Goal: Information Seeking & Learning: Learn about a topic

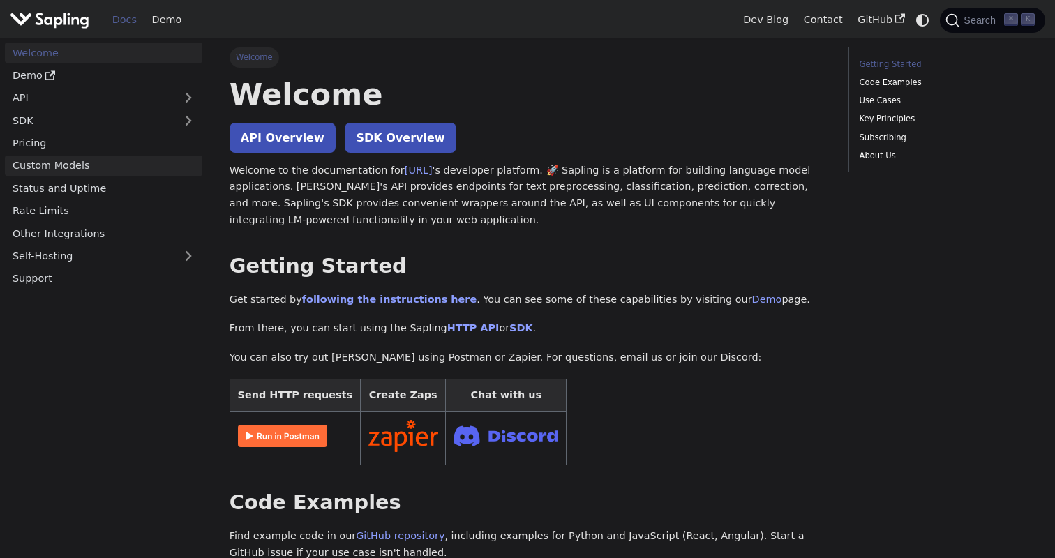
click at [100, 171] on link "Custom Models" at bounding box center [103, 166] width 197 height 20
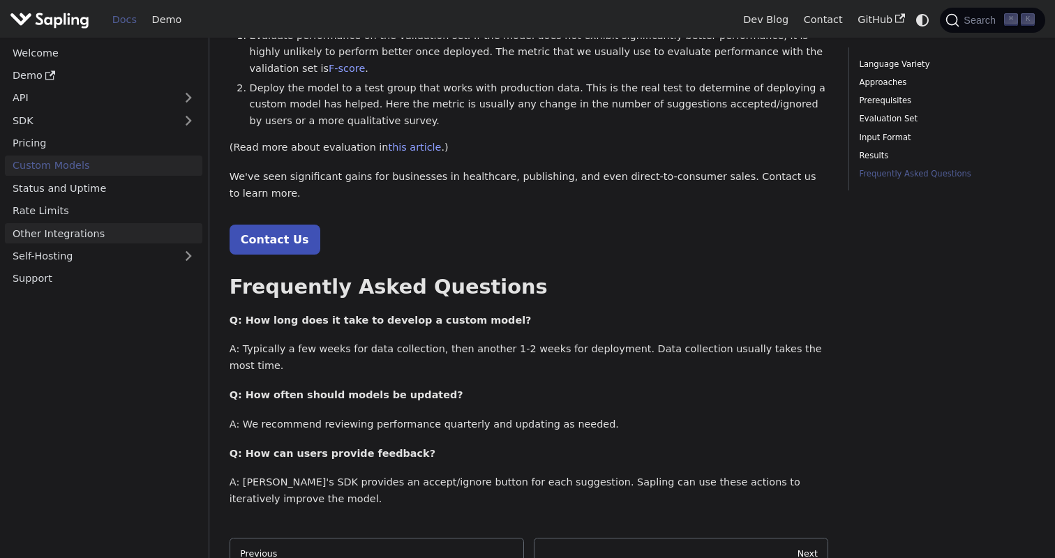
scroll to position [1564, 0]
click at [80, 178] on link "Status and Uptime" at bounding box center [103, 188] width 197 height 20
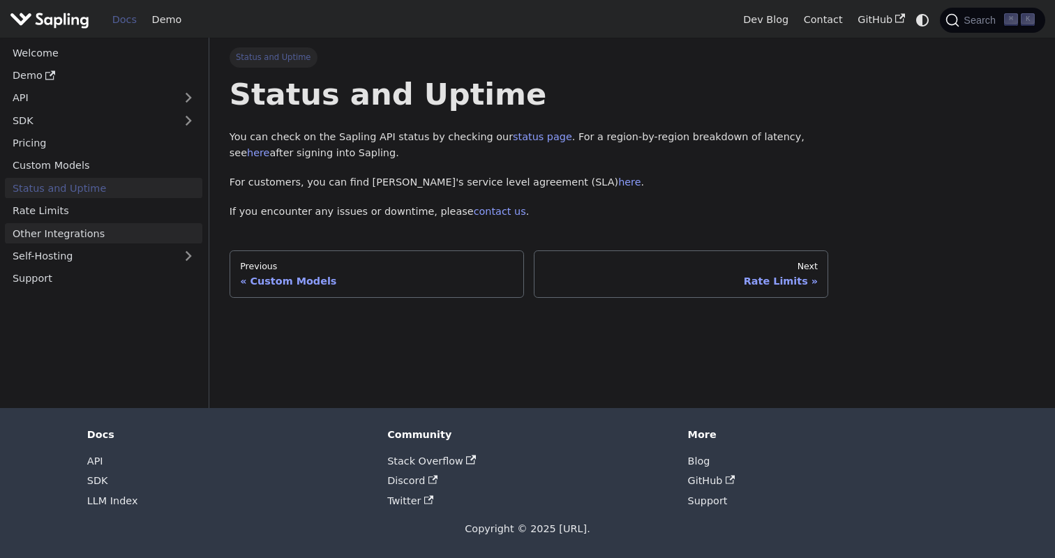
click at [54, 229] on link "Other Integrations" at bounding box center [103, 233] width 197 height 20
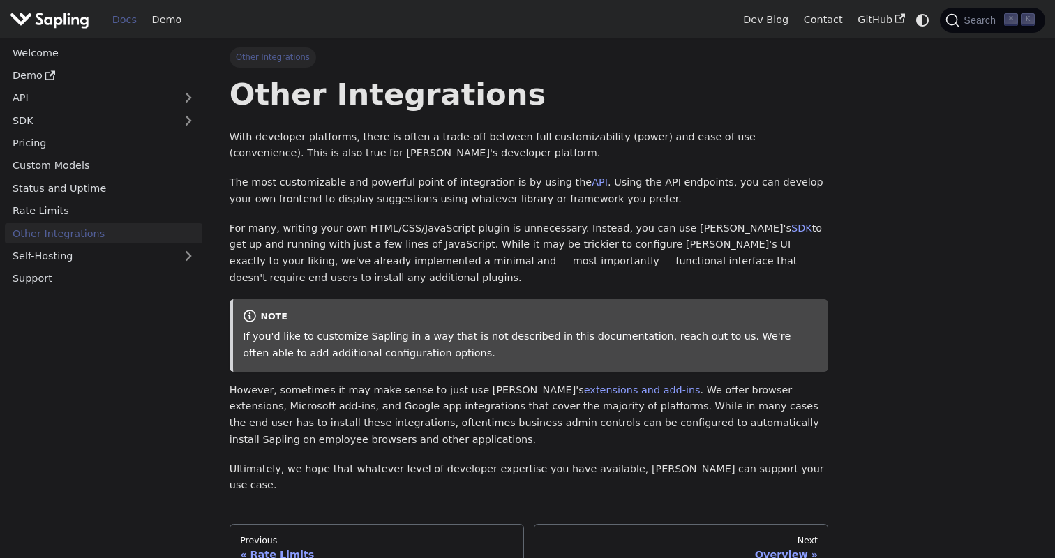
click at [60, 268] on ul "Welcome Demo API SDK Pricing Custom Models Status and Uptime Rate Limits Other …" at bounding box center [103, 166] width 197 height 246
click at [61, 292] on nav "Welcome Demo API SDK Pricing Custom Models Status and Uptime Rate Limits Other …" at bounding box center [104, 298] width 209 height 520
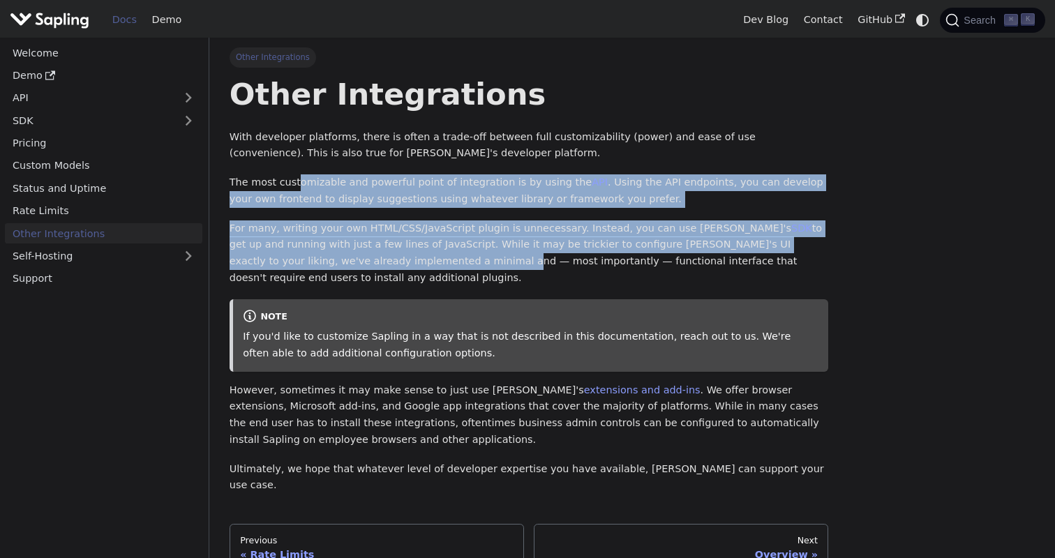
drag, startPoint x: 298, startPoint y: 190, endPoint x: 372, endPoint y: 269, distance: 107.6
click at [372, 269] on div "Other Integrations With developer platforms, there is often a trade-off between…" at bounding box center [528, 284] width 599 height 419
click at [72, 24] on img "Main" at bounding box center [50, 20] width 80 height 20
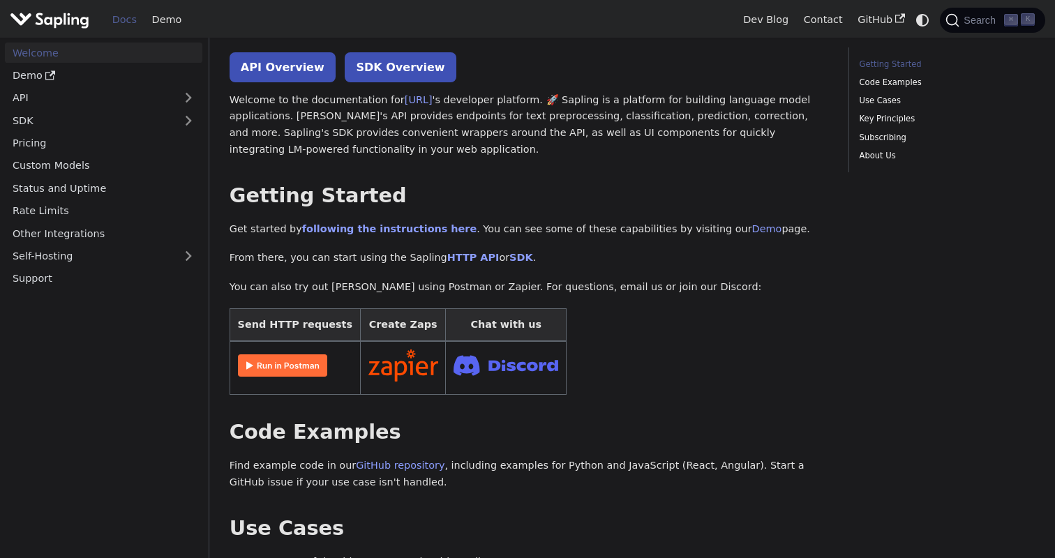
scroll to position [81, 0]
